Goal: Task Accomplishment & Management: Use online tool/utility

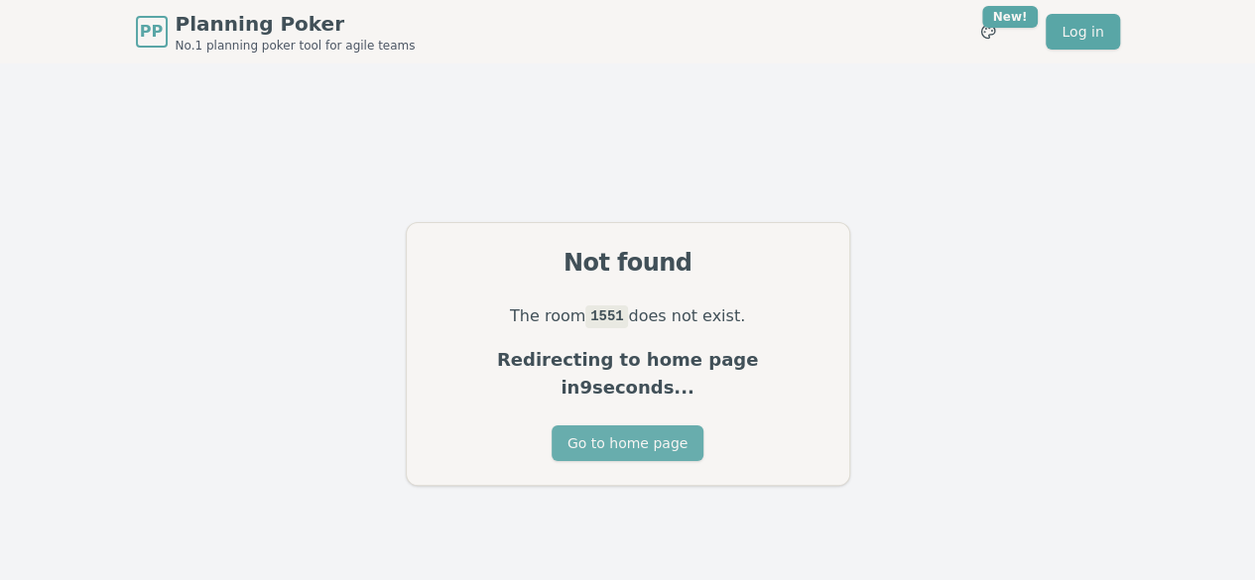
click at [678, 426] on button "Go to home page" at bounding box center [628, 444] width 152 height 36
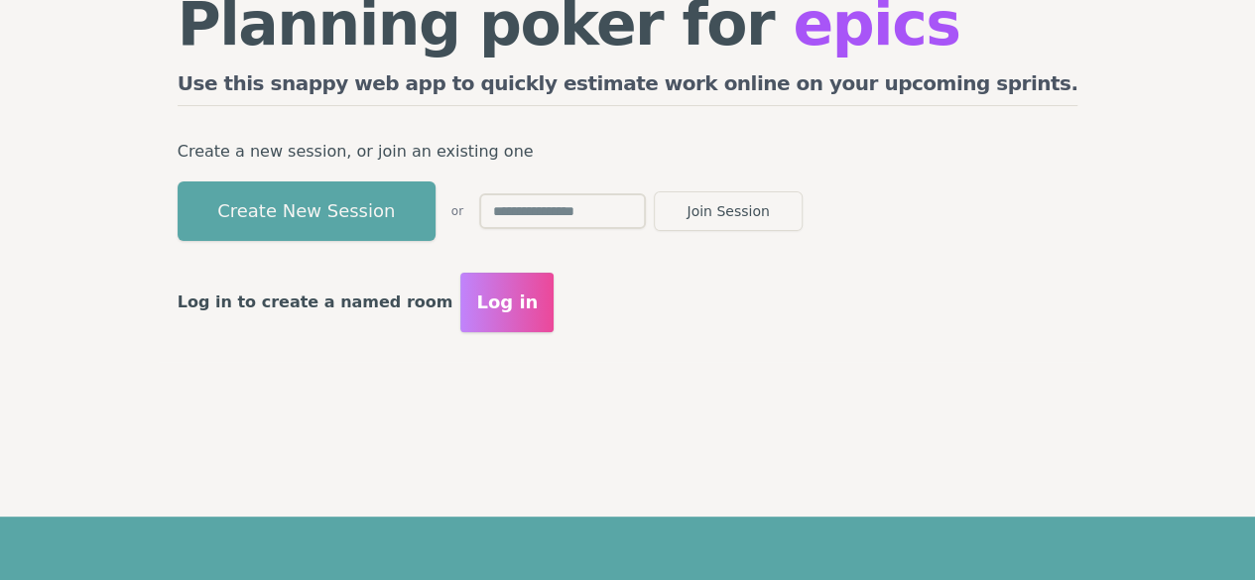
scroll to position [99, 0]
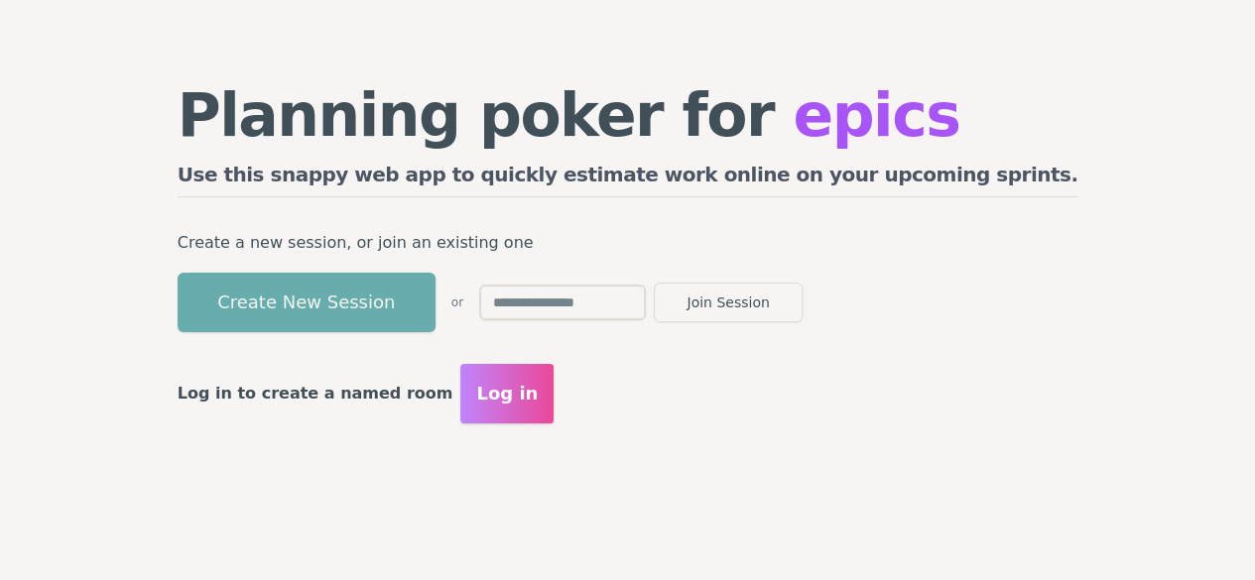
click at [409, 323] on button "Create New Session" at bounding box center [307, 303] width 258 height 60
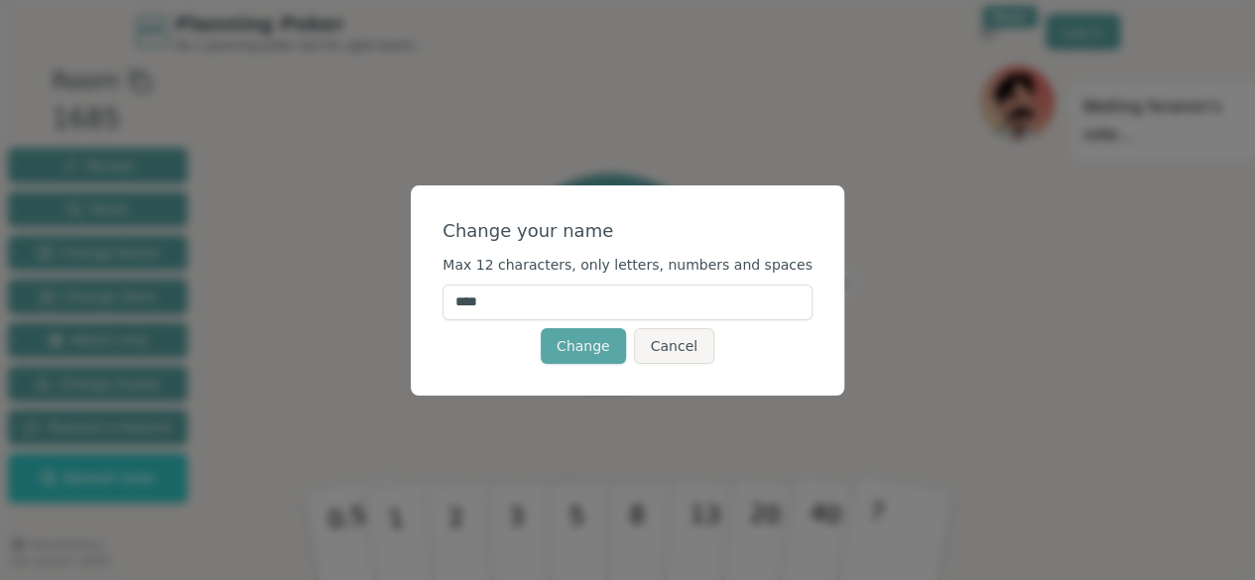
drag, startPoint x: 508, startPoint y: 305, endPoint x: 466, endPoint y: 311, distance: 42.1
click at [466, 311] on div "Change your name Max 12 characters, only letters, numbers and spaces **** Chang…" at bounding box center [628, 291] width 434 height 210
type input "****"
click at [606, 351] on button "Change" at bounding box center [583, 346] width 85 height 36
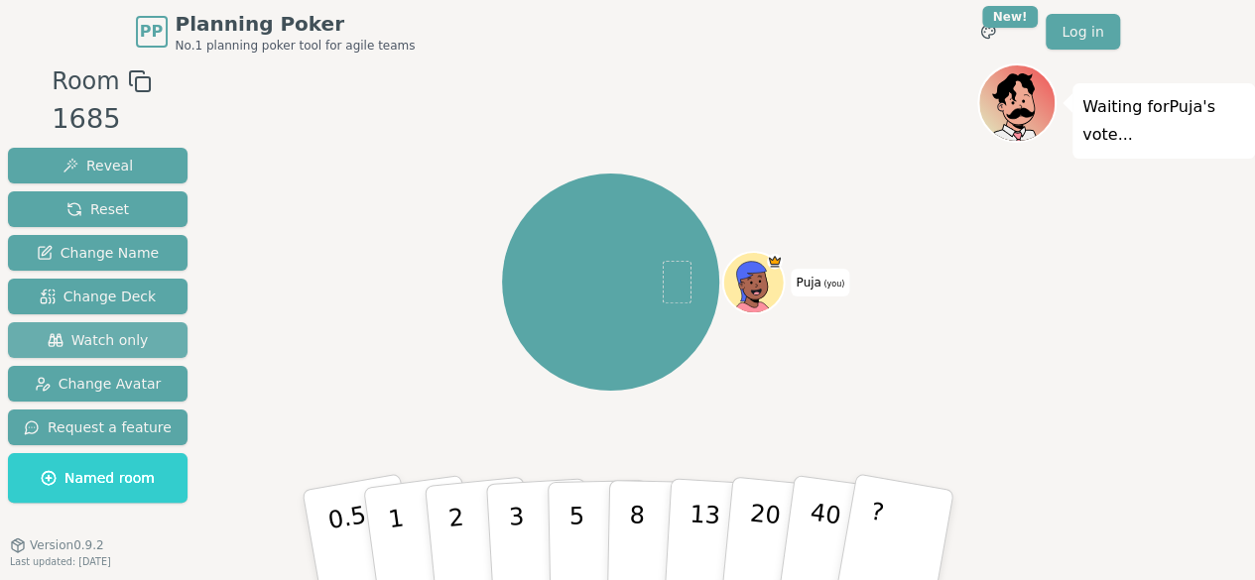
click at [93, 331] on span "Watch only" at bounding box center [98, 340] width 101 height 20
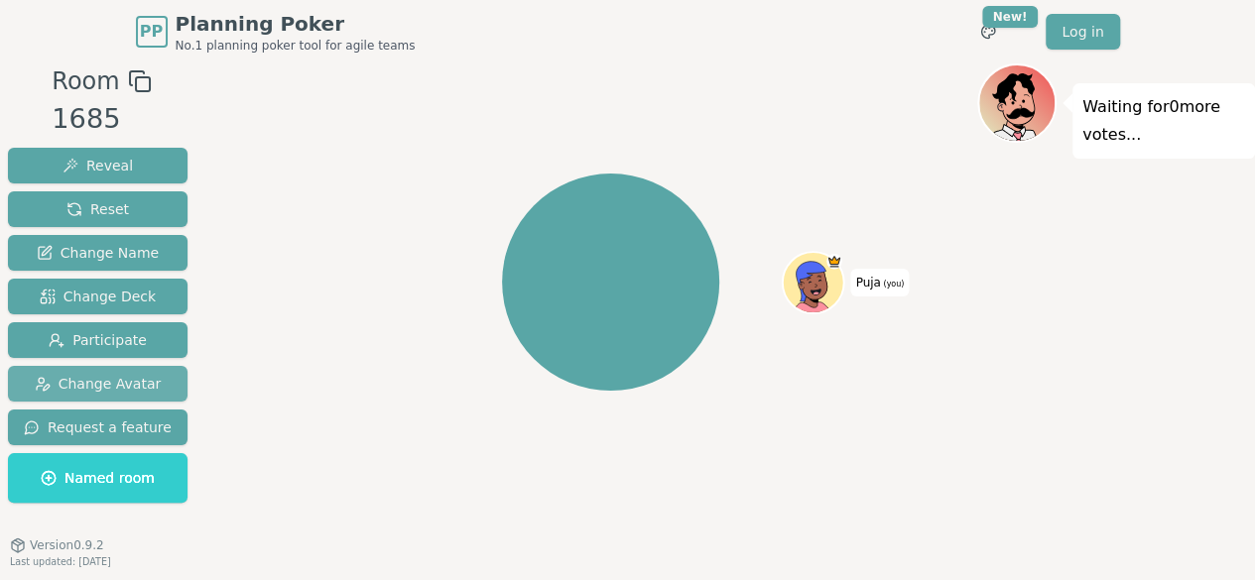
click at [90, 383] on span "Change Avatar" at bounding box center [98, 384] width 127 height 20
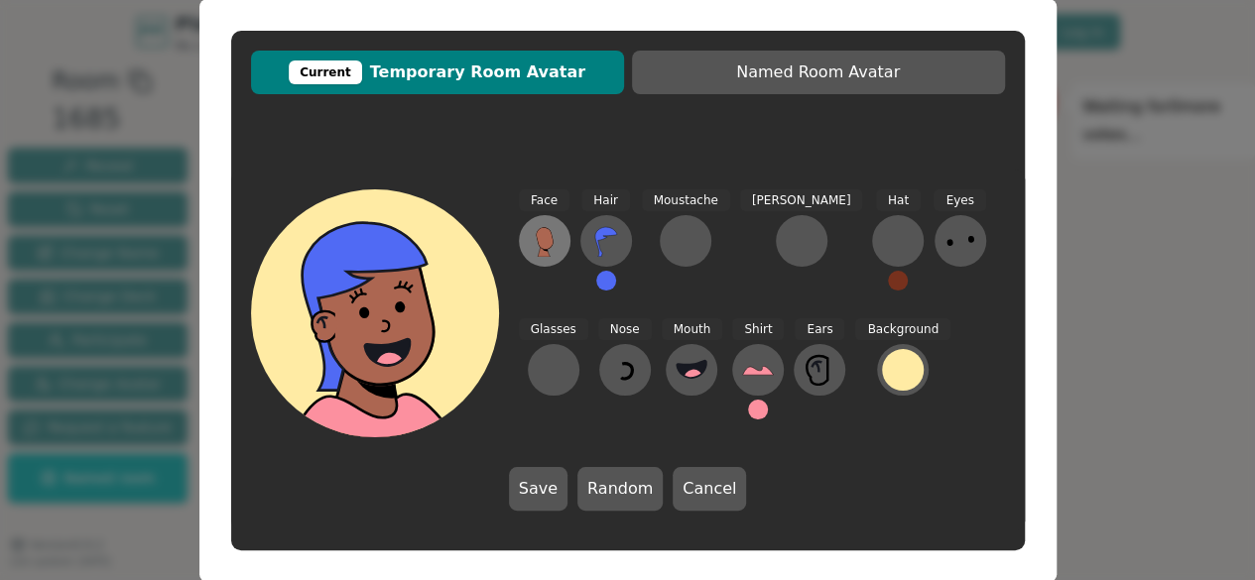
click at [540, 238] on icon at bounding box center [544, 238] width 17 height 22
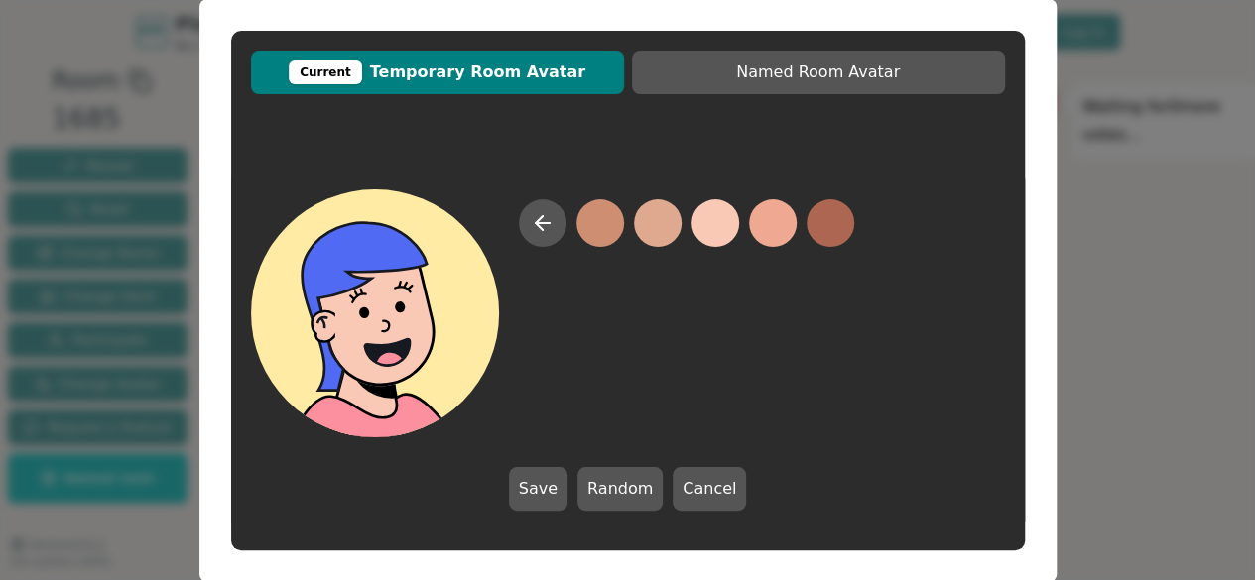
click at [719, 222] on button at bounding box center [716, 223] width 48 height 48
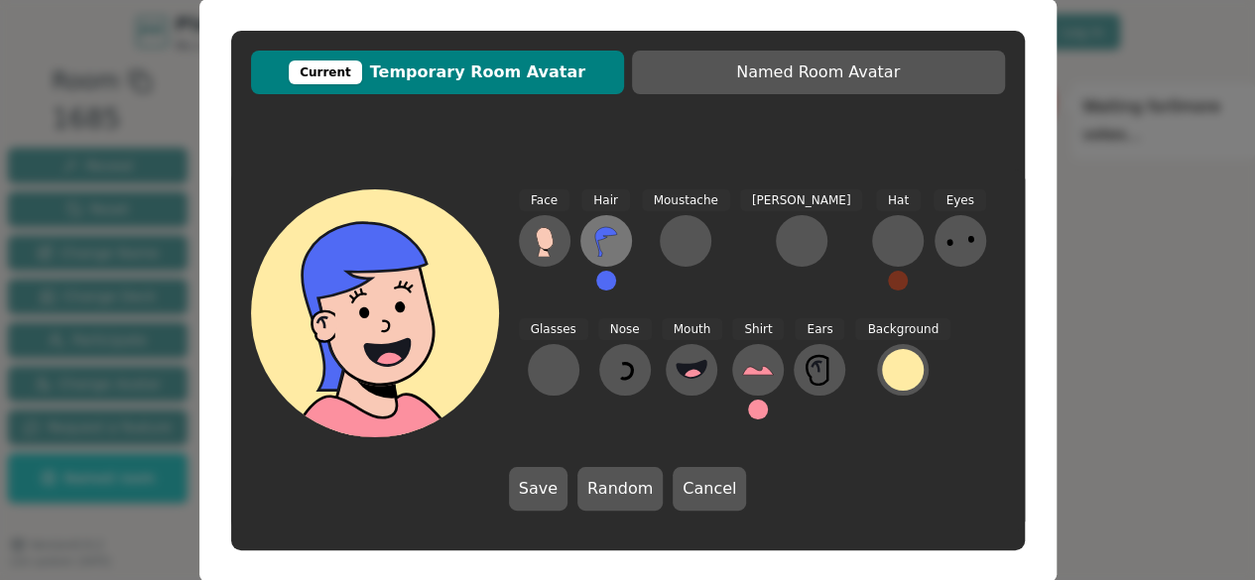
click at [599, 245] on icon at bounding box center [606, 241] width 32 height 32
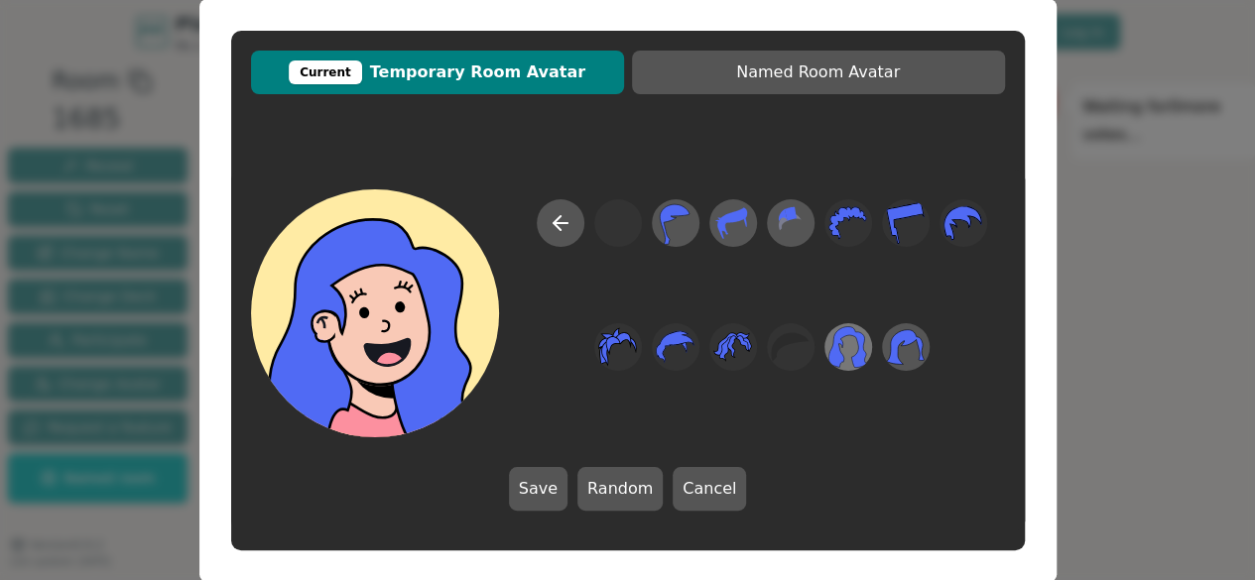
click at [853, 354] on icon at bounding box center [848, 346] width 39 height 45
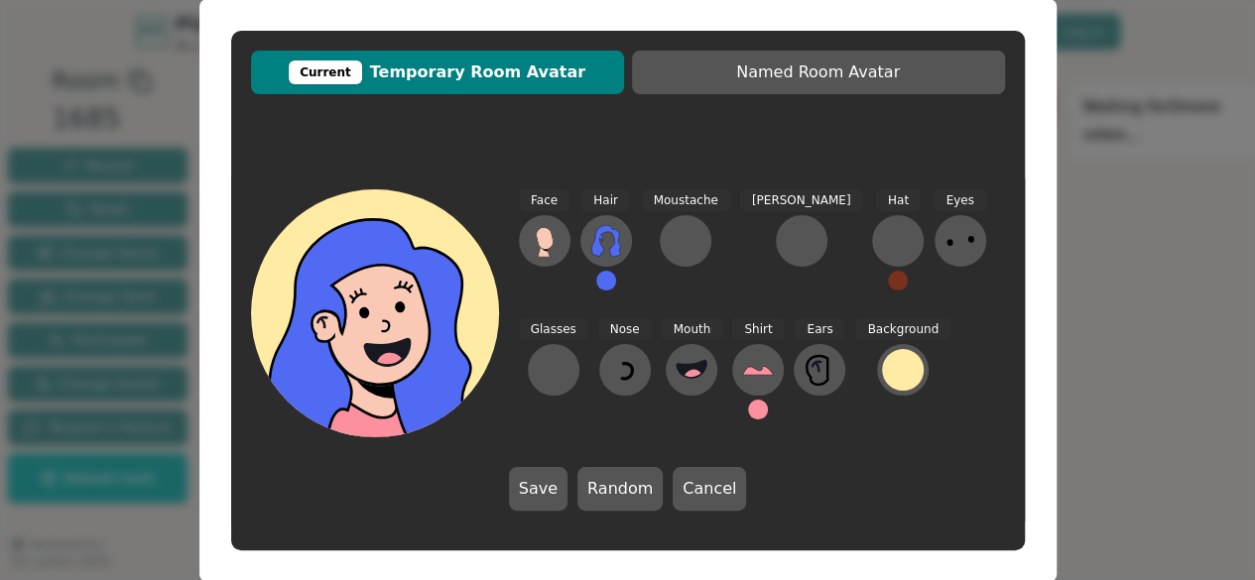
click at [607, 281] on button at bounding box center [606, 281] width 20 height 20
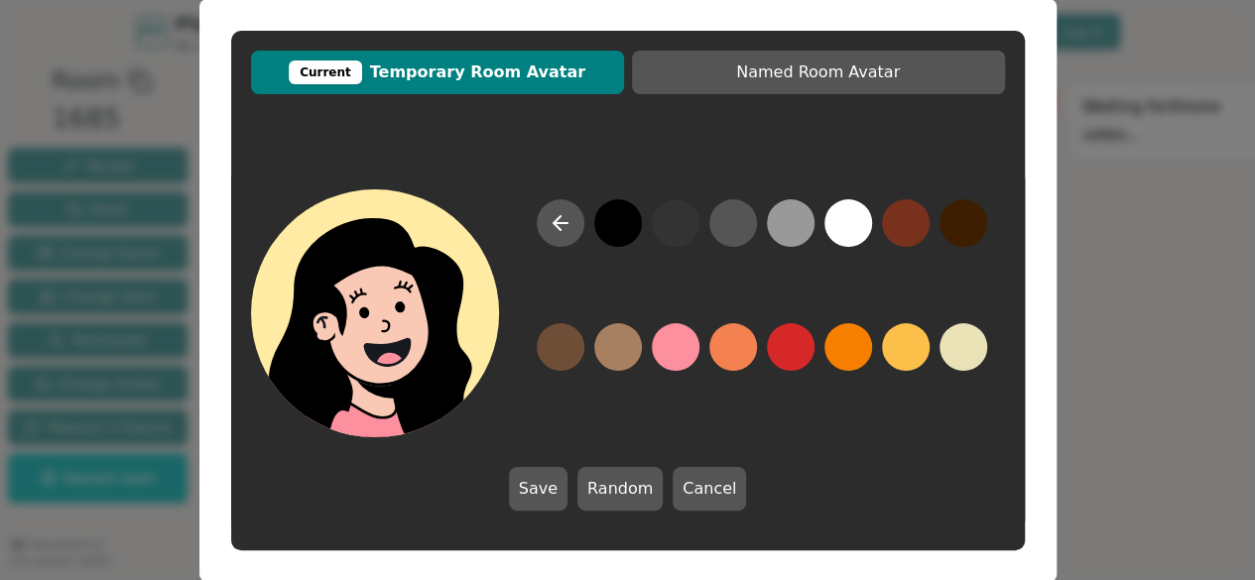
click at [617, 230] on button at bounding box center [618, 223] width 48 height 48
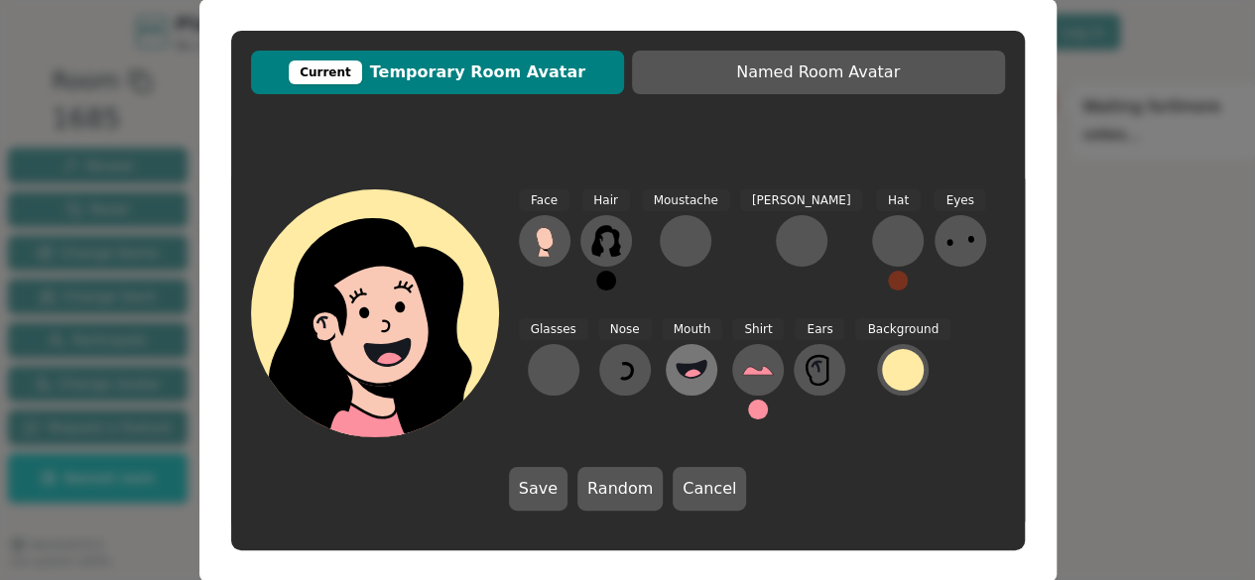
click at [684, 378] on circle at bounding box center [694, 379] width 21 height 21
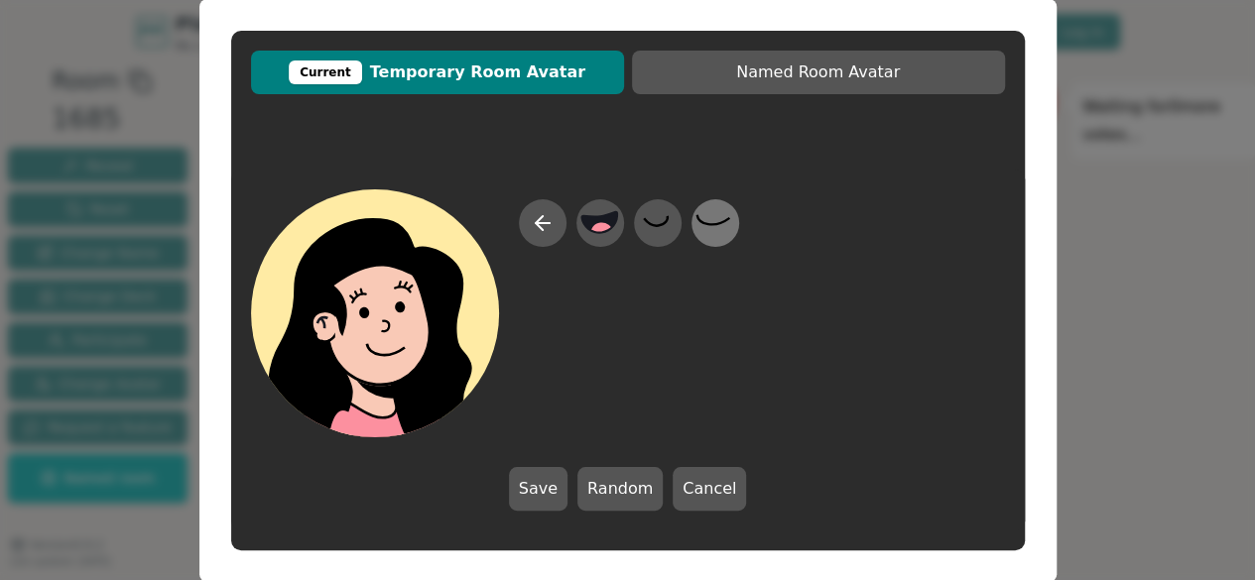
click at [703, 220] on icon at bounding box center [715, 222] width 39 height 45
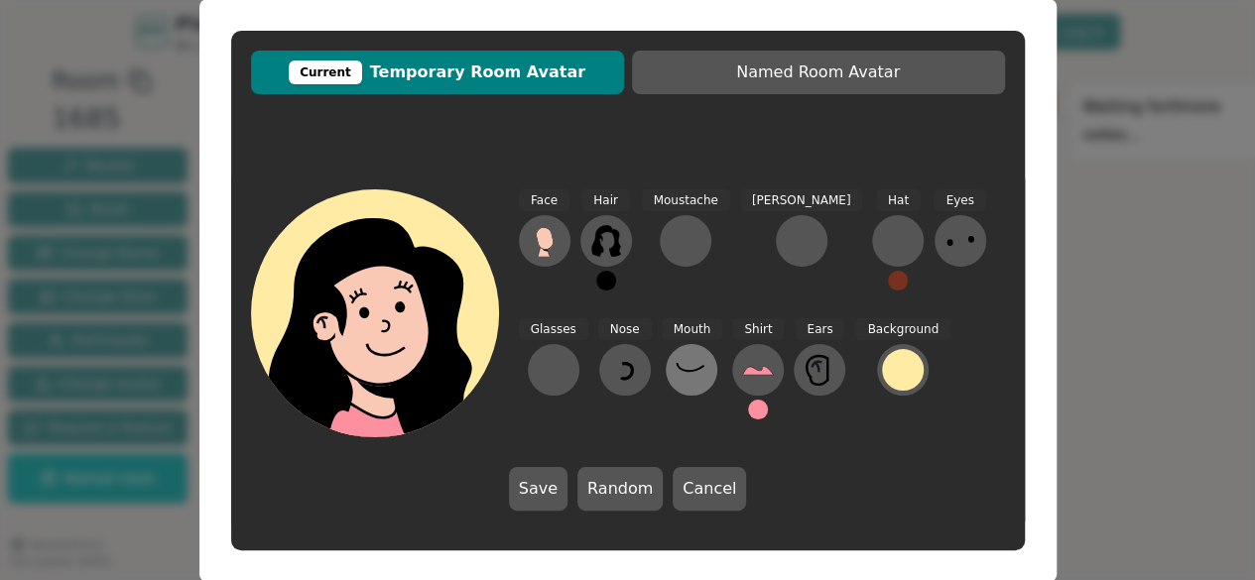
click at [678, 370] on icon at bounding box center [691, 367] width 27 height 8
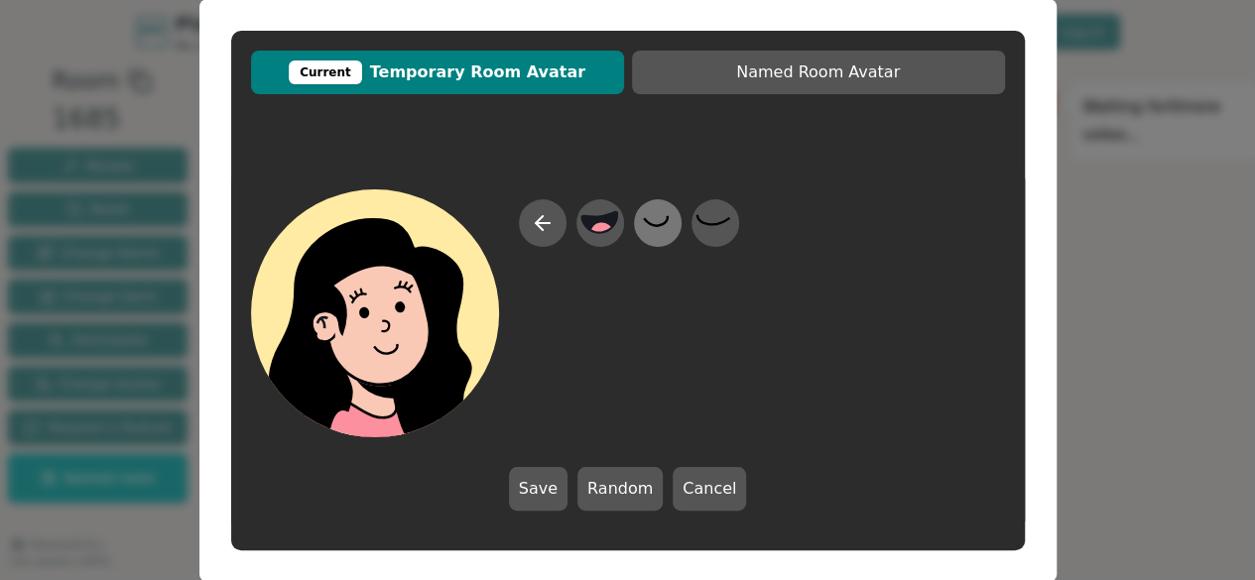
click at [649, 238] on icon at bounding box center [657, 222] width 39 height 45
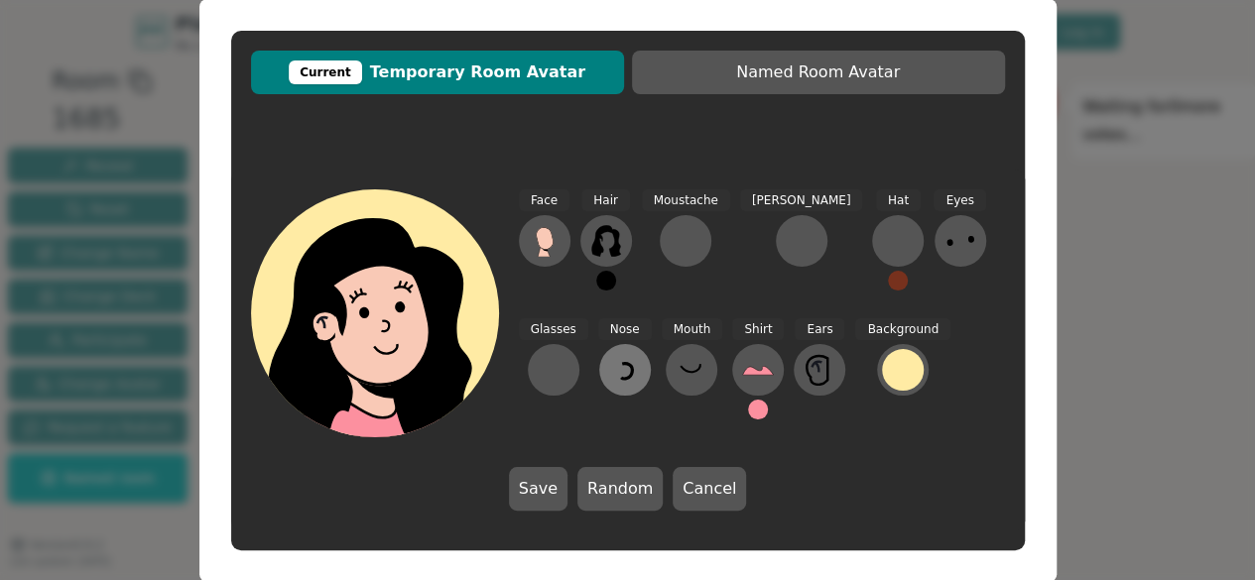
click at [609, 362] on icon at bounding box center [625, 370] width 32 height 32
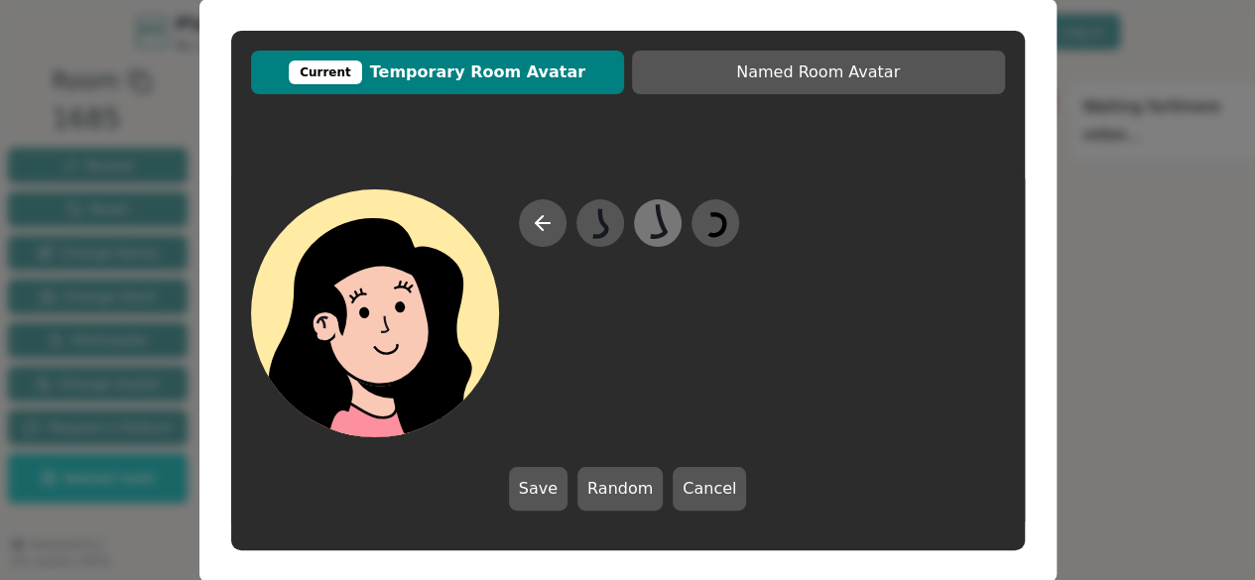
click at [651, 226] on icon at bounding box center [657, 222] width 39 height 45
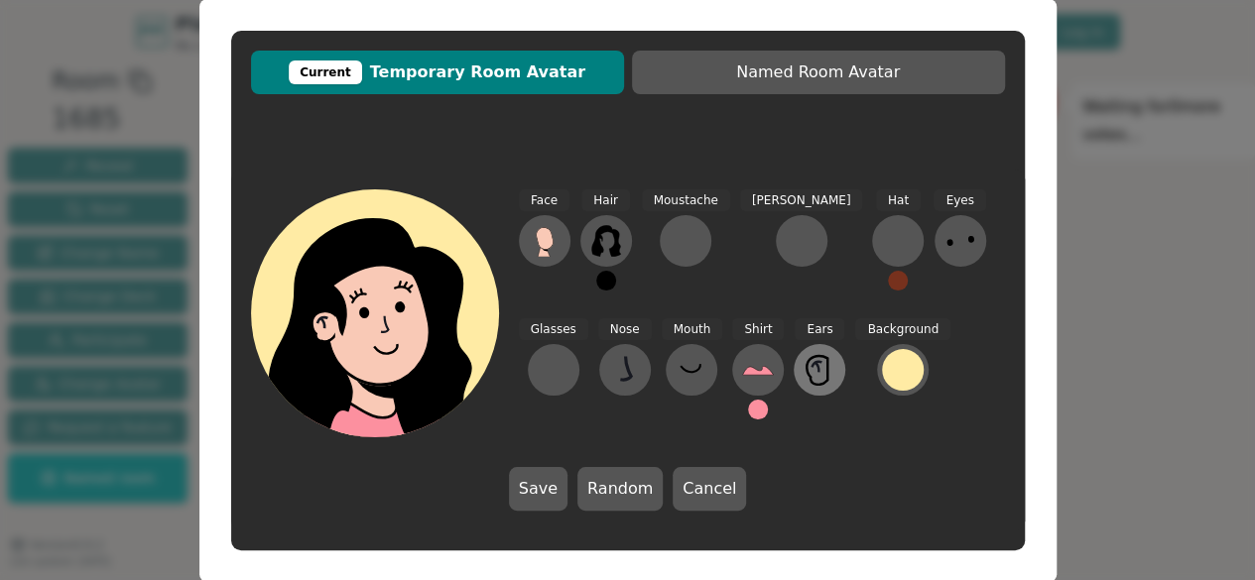
click at [804, 372] on icon at bounding box center [820, 370] width 32 height 32
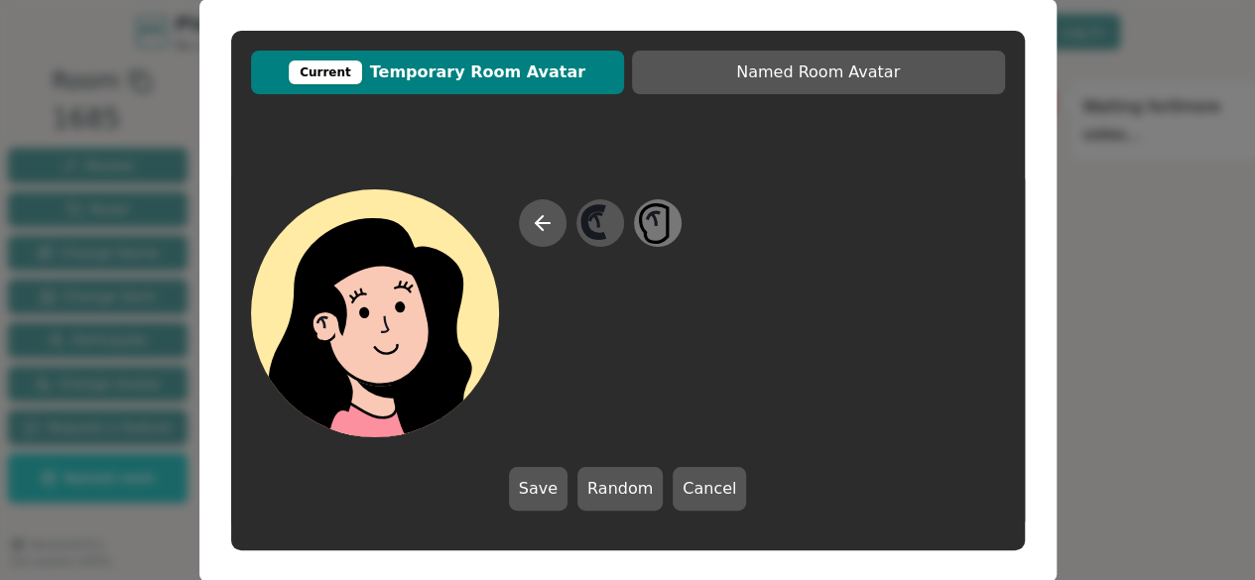
click at [645, 231] on icon at bounding box center [654, 223] width 28 height 38
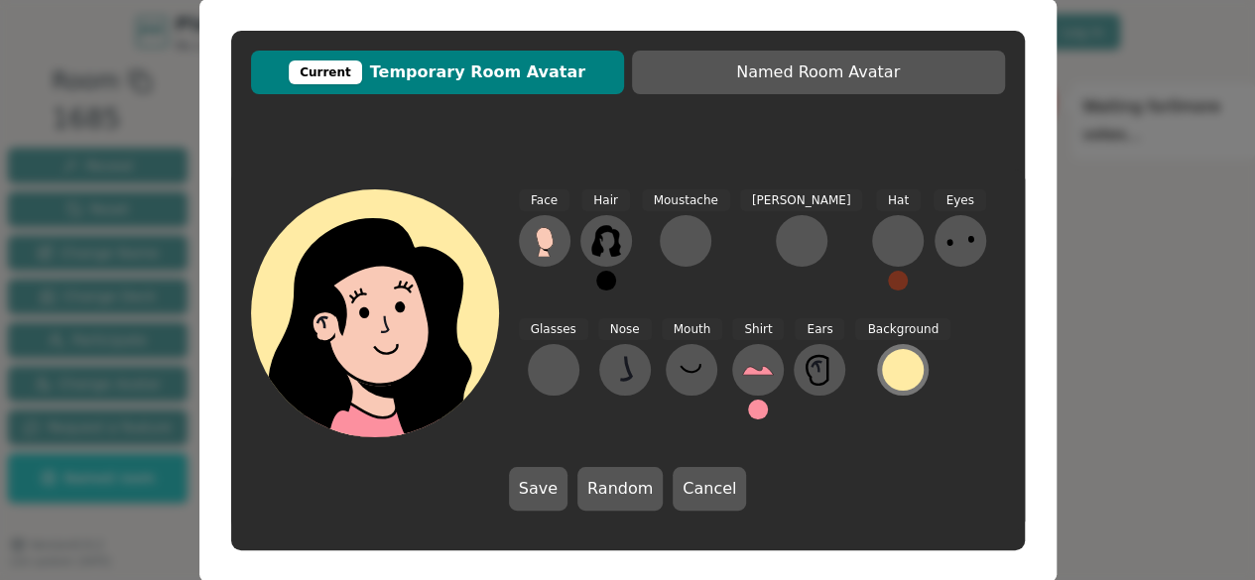
click at [882, 380] on div at bounding box center [903, 370] width 42 height 42
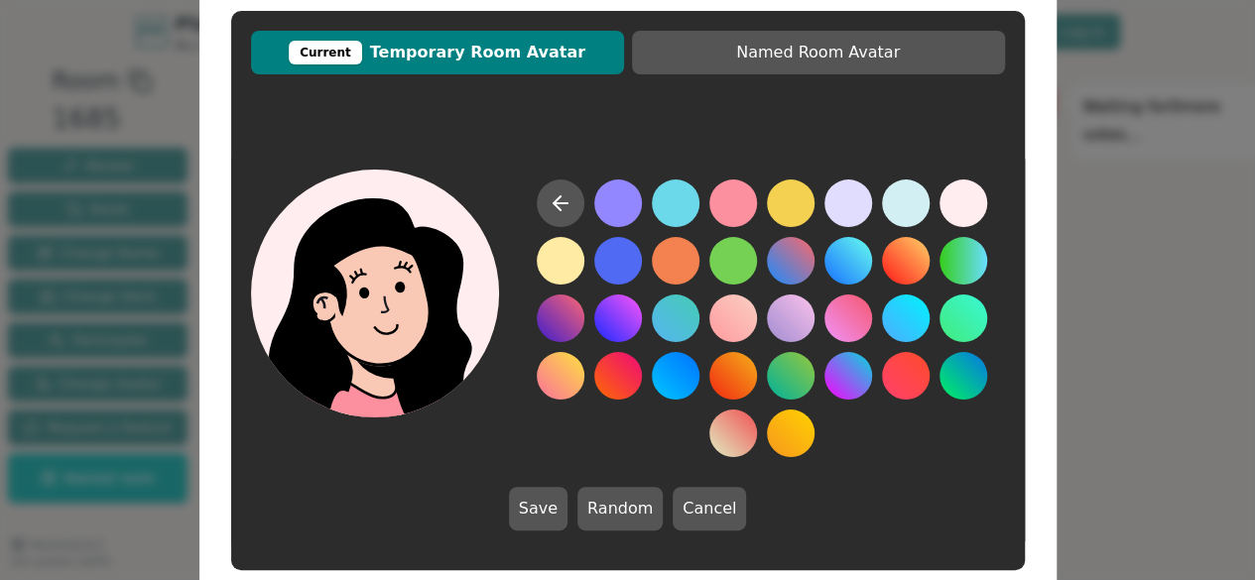
click at [958, 211] on button at bounding box center [964, 204] width 48 height 48
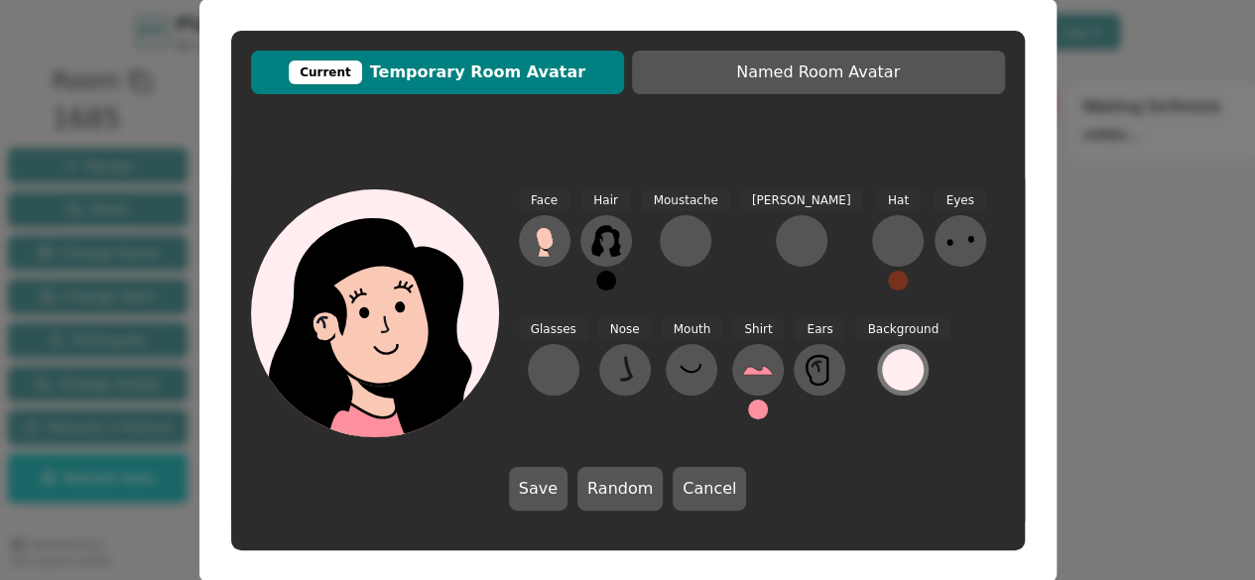
click at [882, 370] on div at bounding box center [903, 370] width 42 height 42
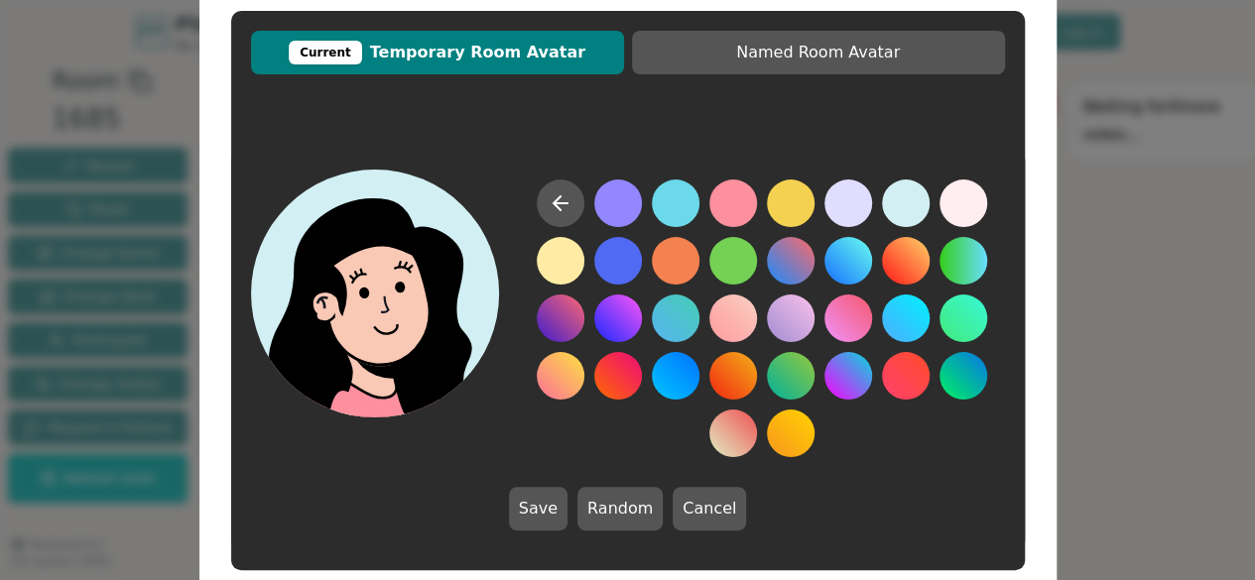
click at [917, 206] on button at bounding box center [906, 204] width 48 height 48
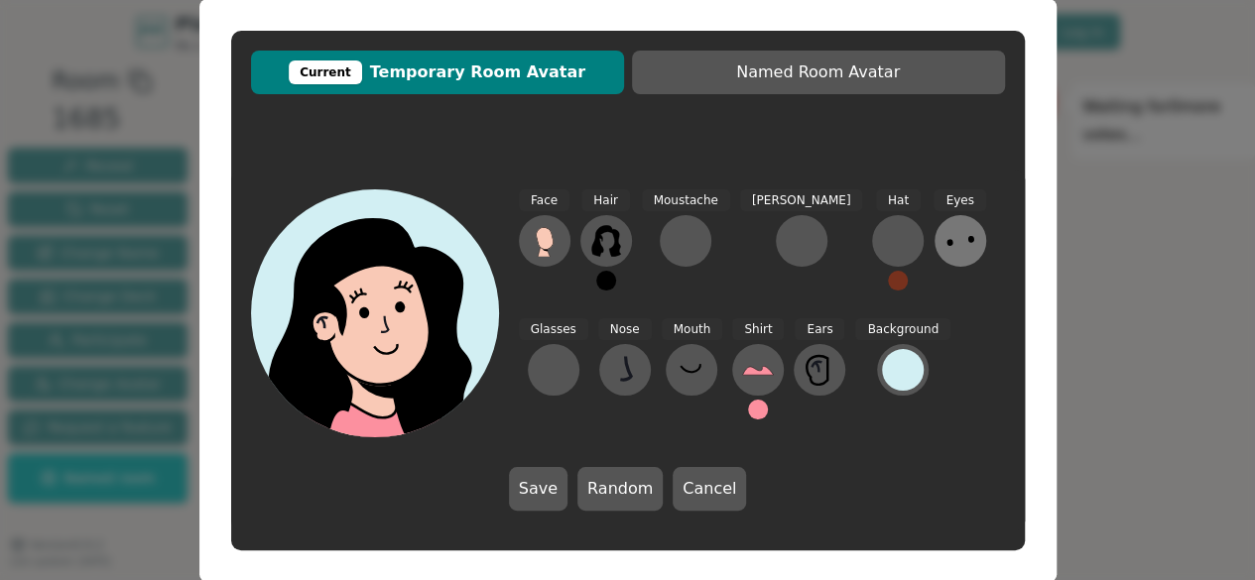
click at [935, 239] on button at bounding box center [961, 241] width 52 height 52
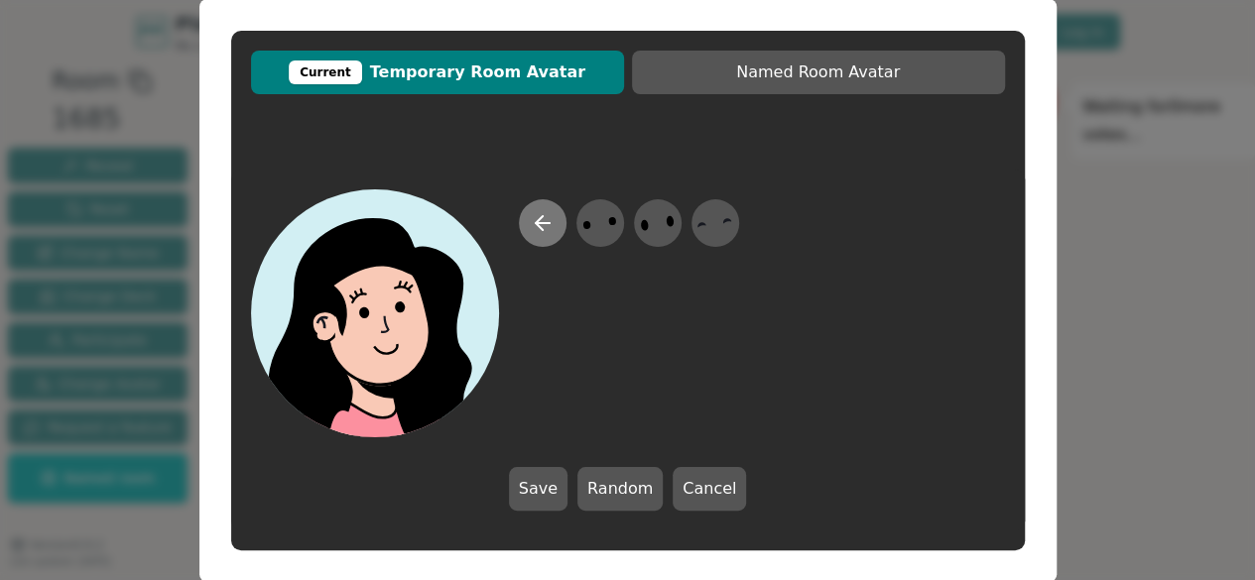
click at [545, 229] on icon at bounding box center [543, 223] width 24 height 24
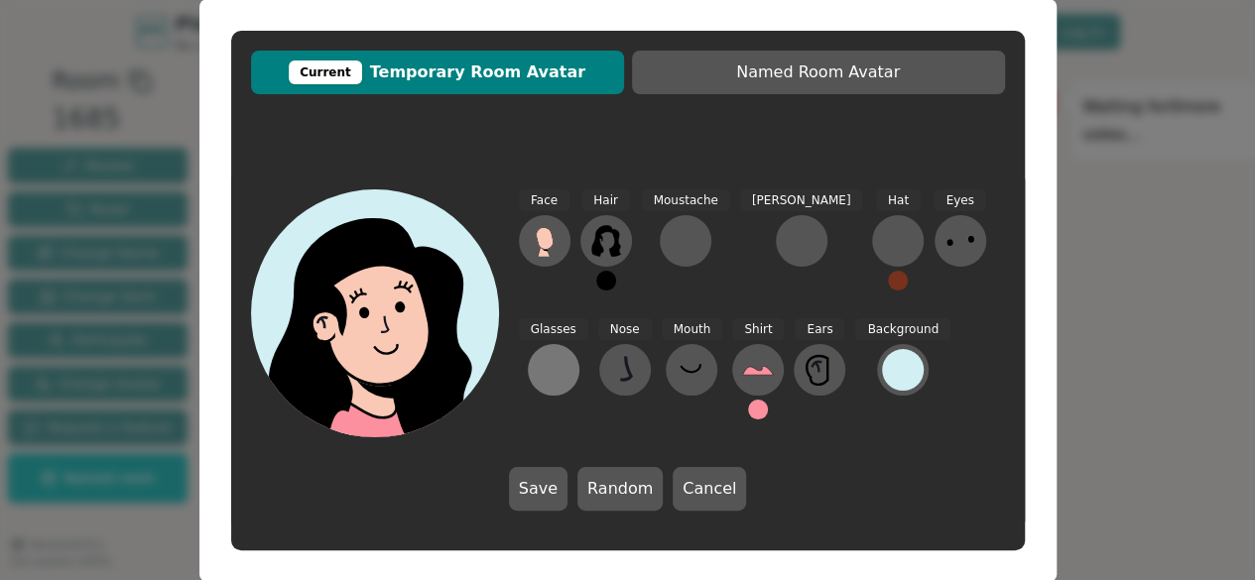
click at [570, 354] on div at bounding box center [554, 370] width 32 height 32
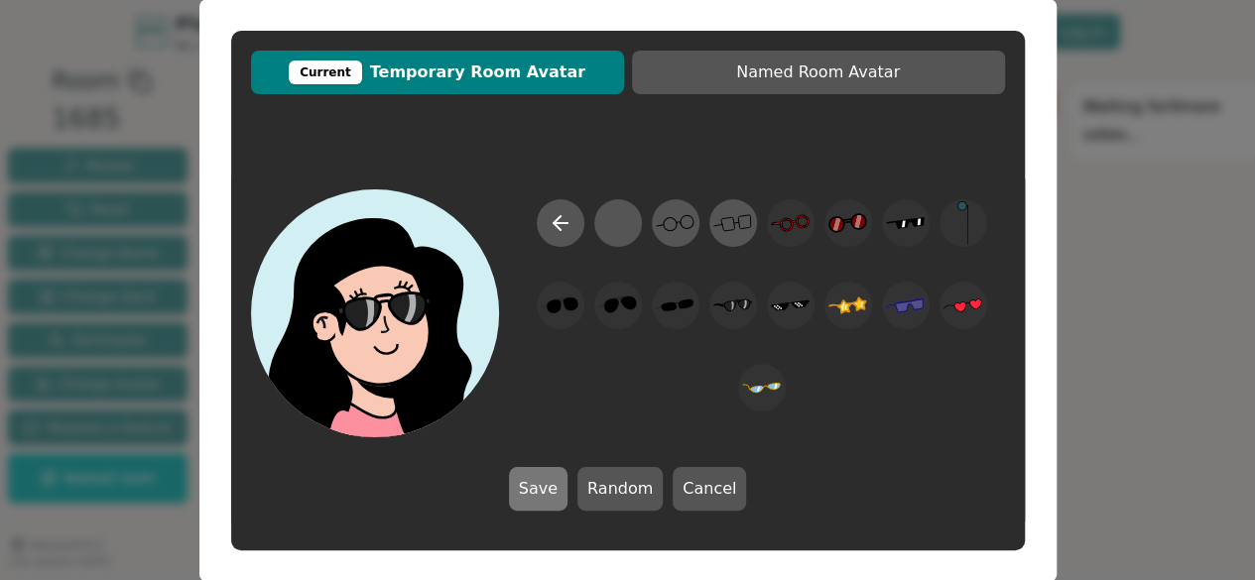
click at [542, 485] on button "Save" at bounding box center [538, 489] width 59 height 44
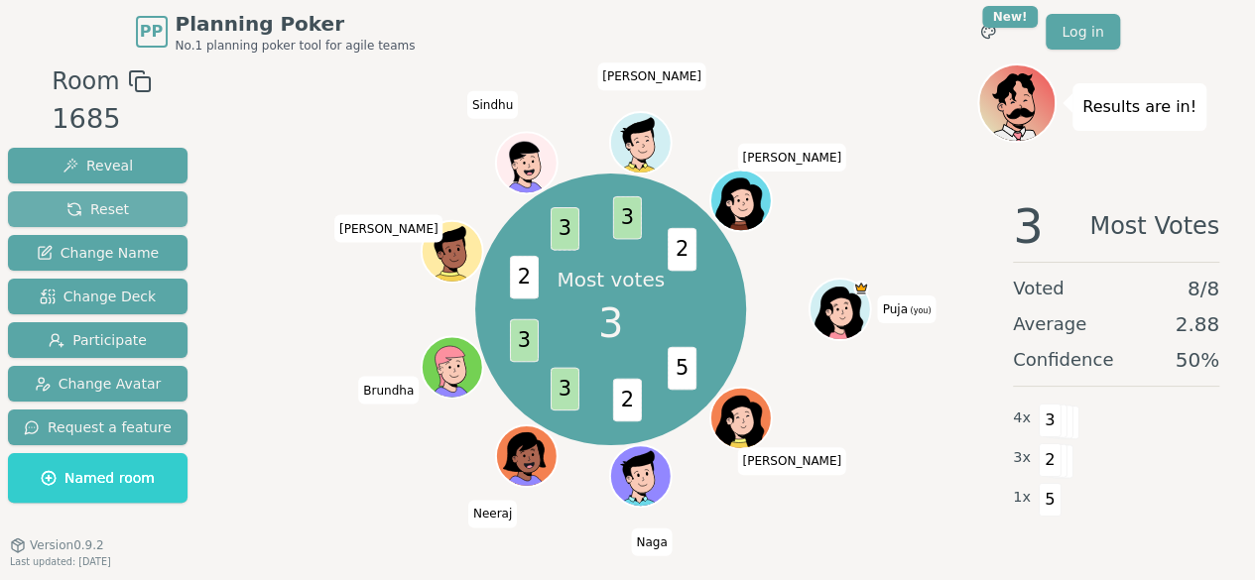
click at [92, 209] on span "Reset" at bounding box center [97, 209] width 63 height 20
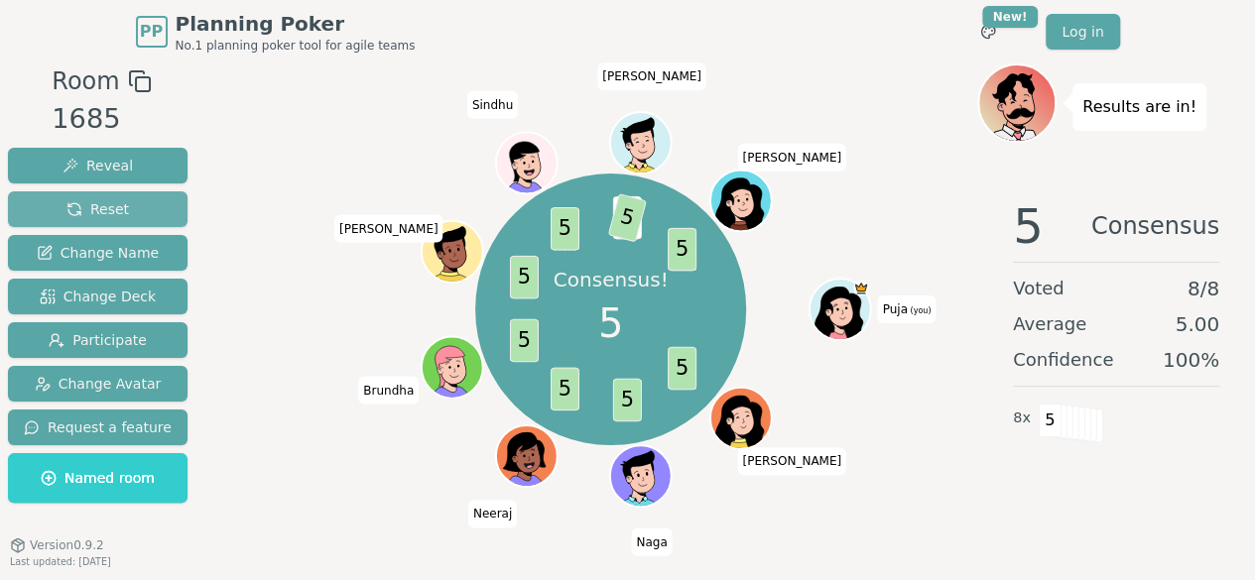
click at [115, 211] on span "Reset" at bounding box center [97, 209] width 63 height 20
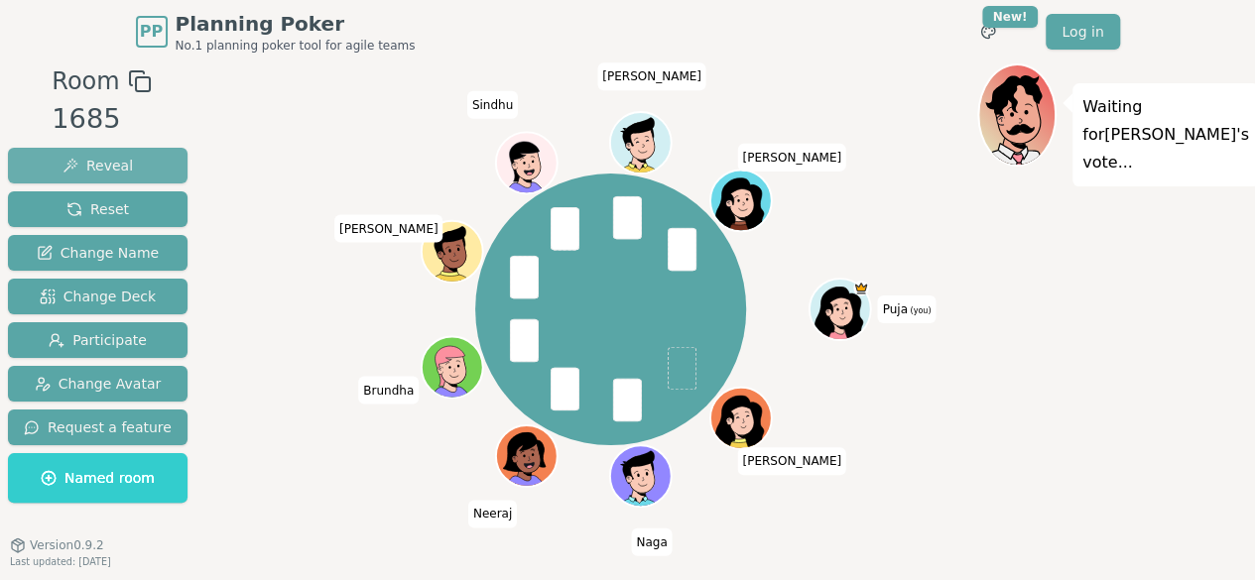
click at [113, 166] on span "Reveal" at bounding box center [98, 166] width 70 height 20
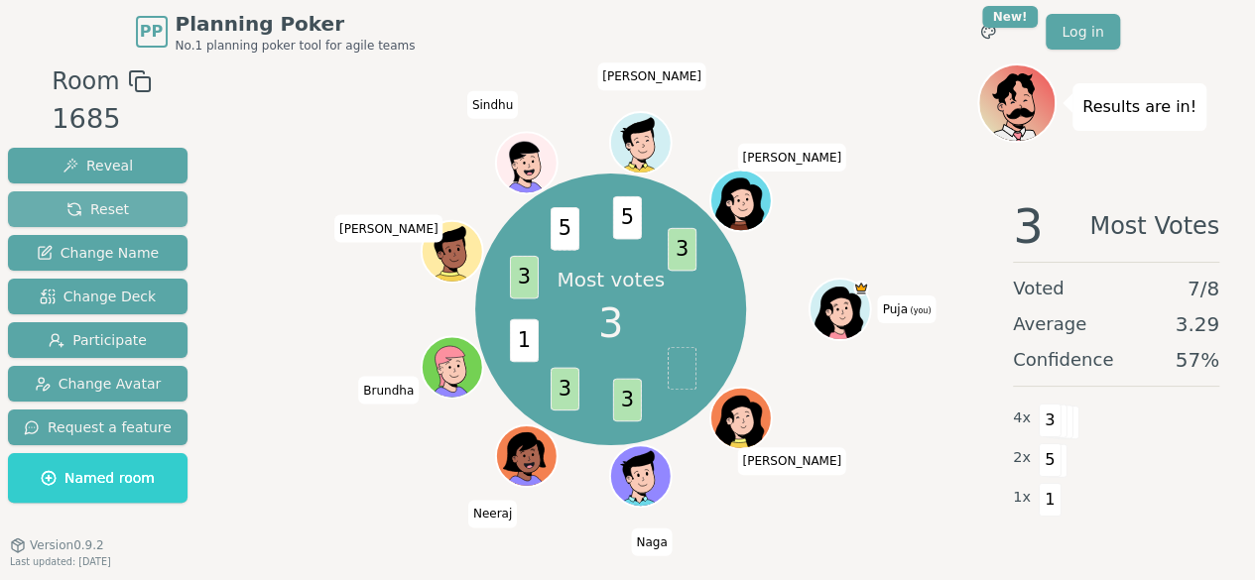
click at [73, 197] on button "Reset" at bounding box center [98, 210] width 180 height 36
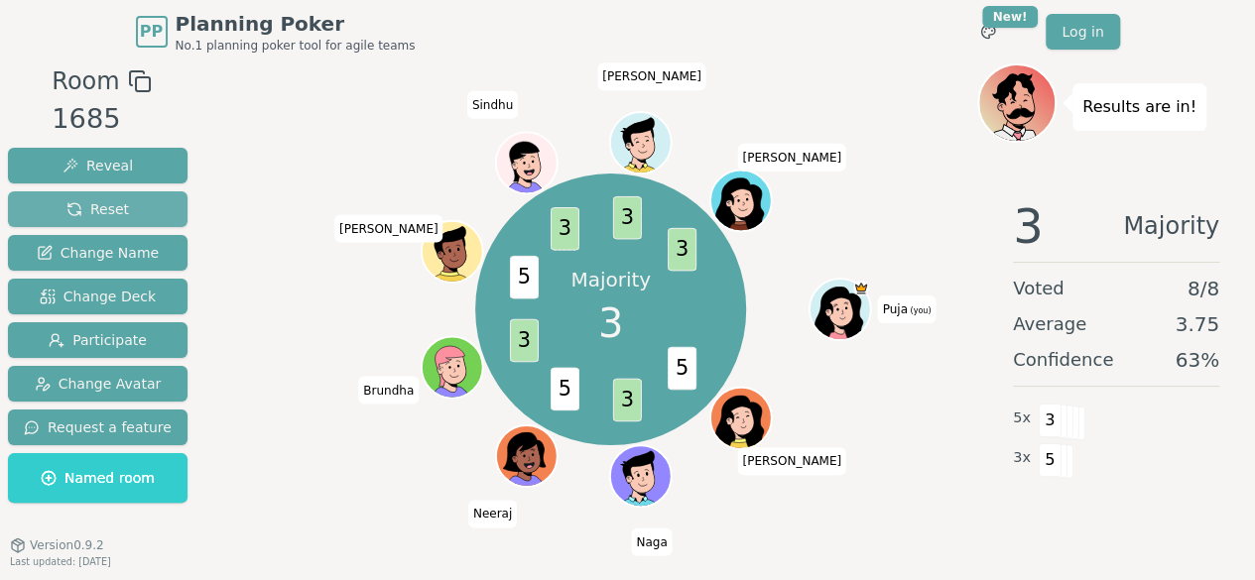
click at [113, 203] on span "Reset" at bounding box center [97, 209] width 63 height 20
